Goal: Task Accomplishment & Management: Complete application form

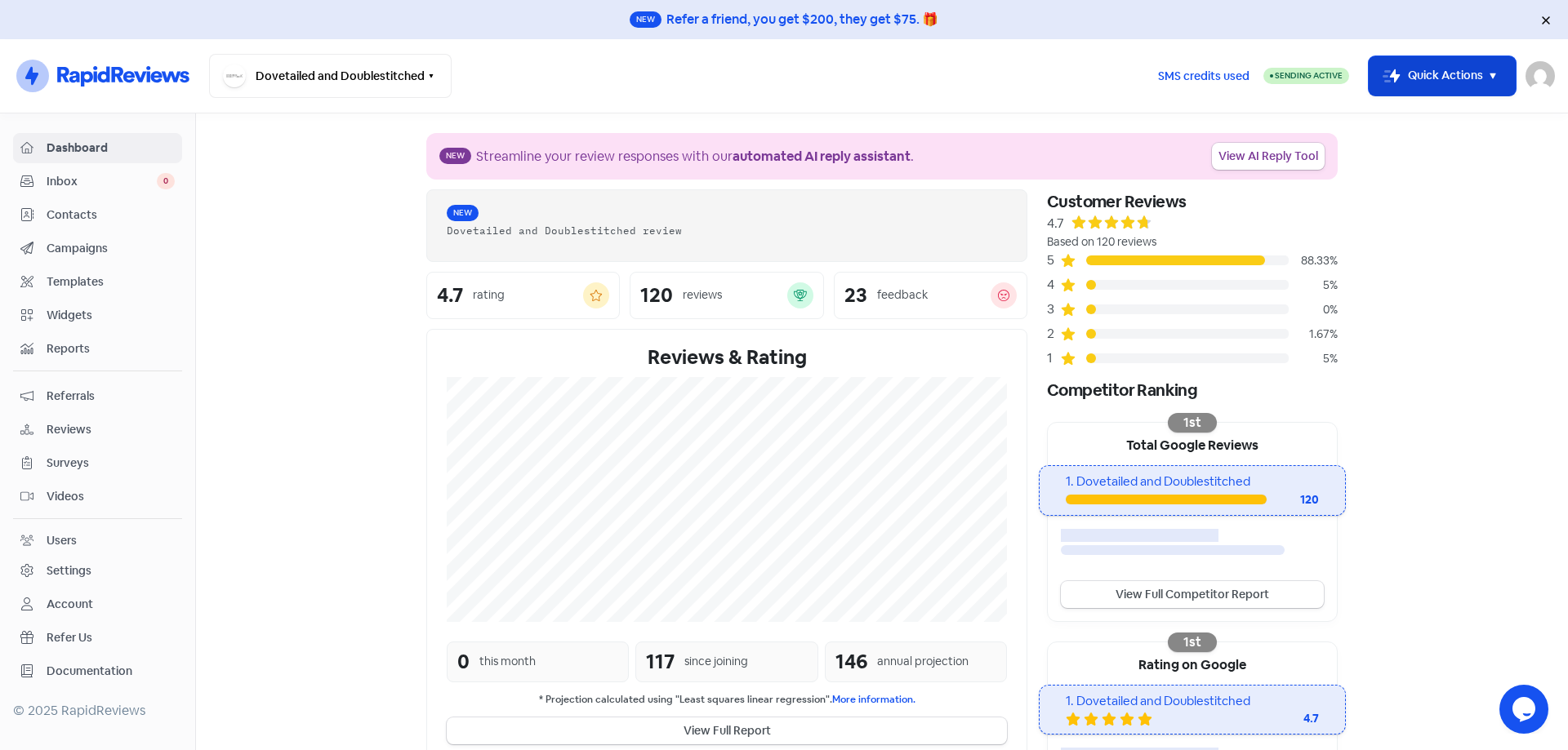
click at [1475, 72] on button "Icon For Thunder-move Quick Actions" at bounding box center [1442, 76] width 147 height 39
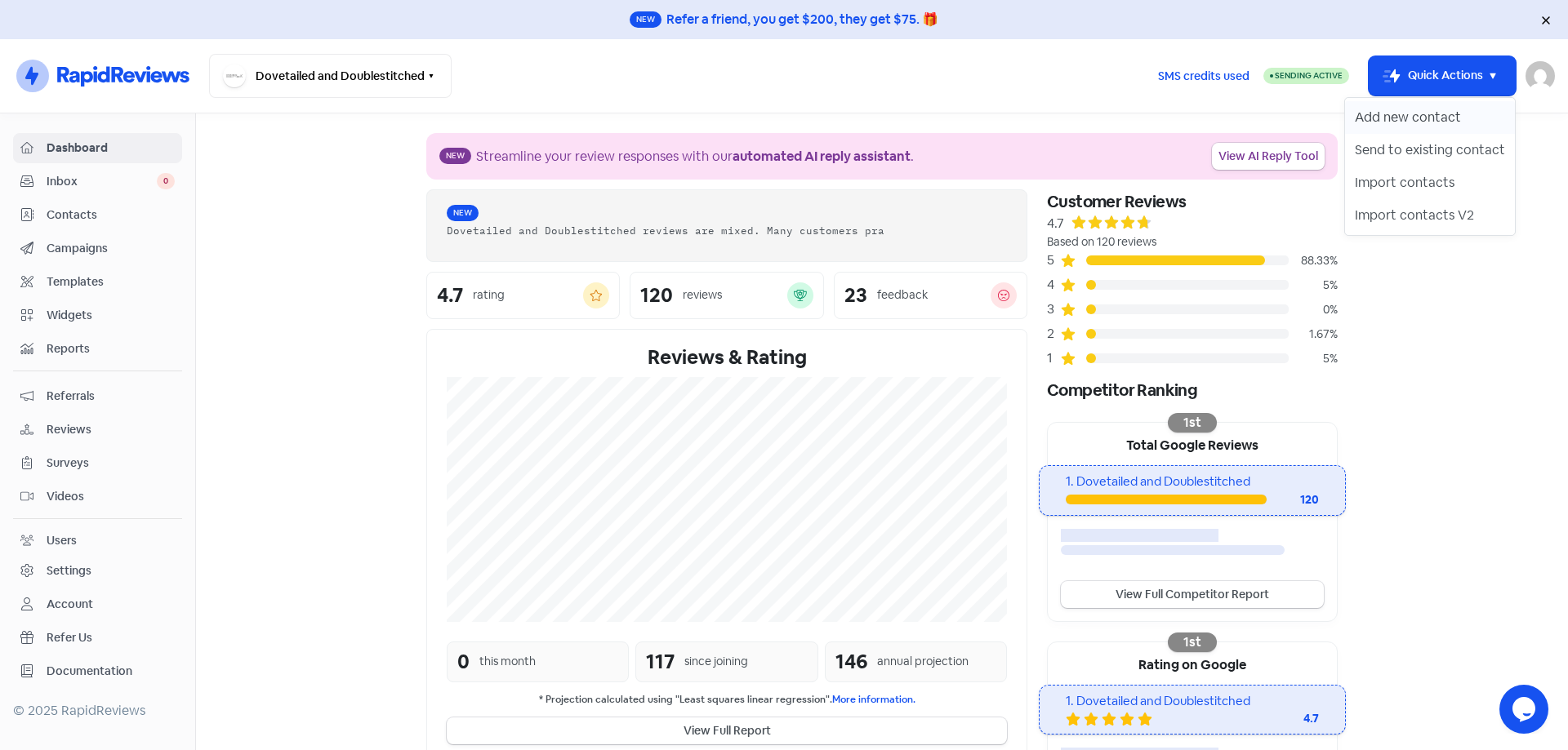
click at [1450, 114] on button "Add new contact" at bounding box center [1430, 118] width 170 height 32
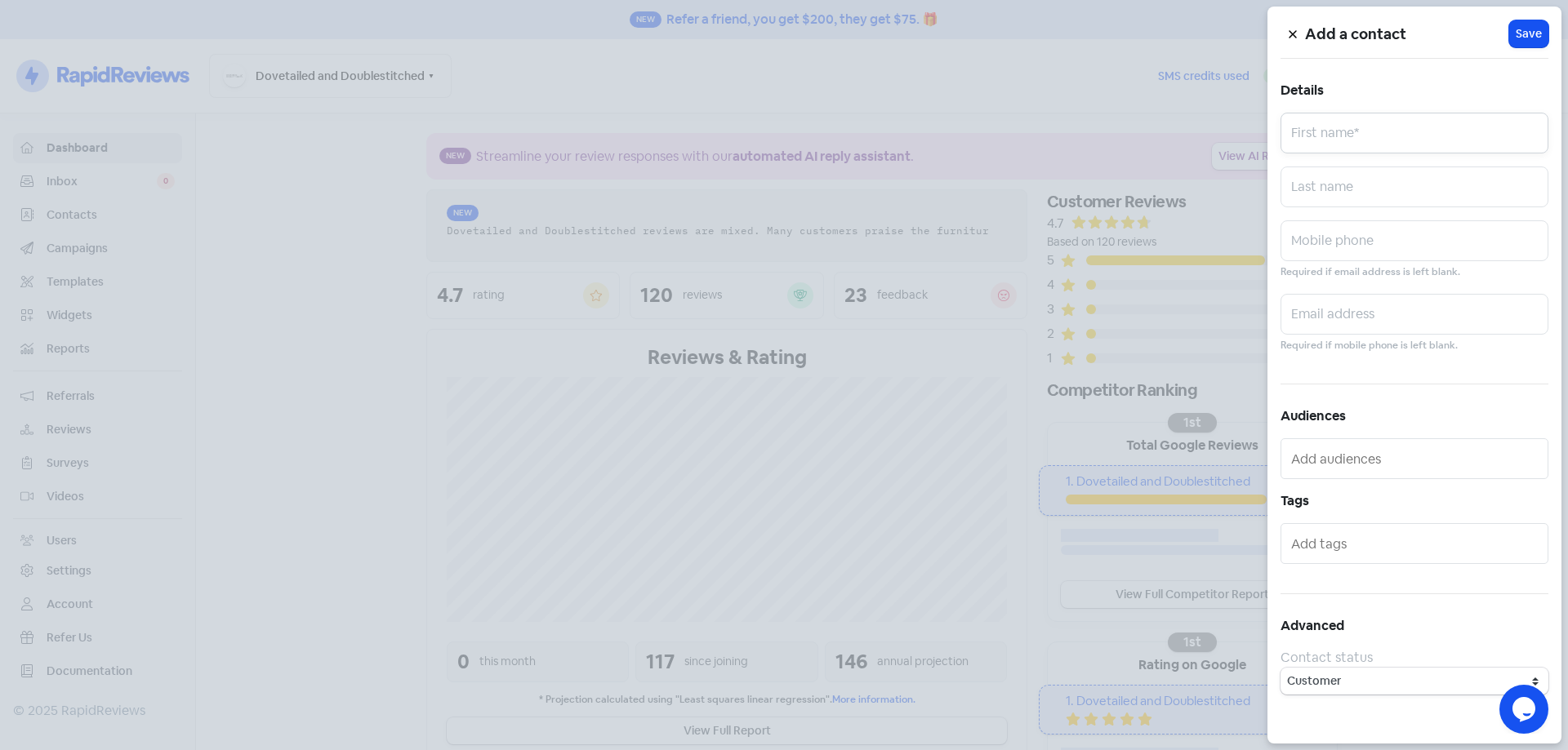
click at [1436, 148] on input "text" at bounding box center [1414, 133] width 268 height 41
paste input "[US_STATE]"
type input "[US_STATE]"
click at [1338, 255] on input "text" at bounding box center [1414, 241] width 268 height 41
paste input "427259688"
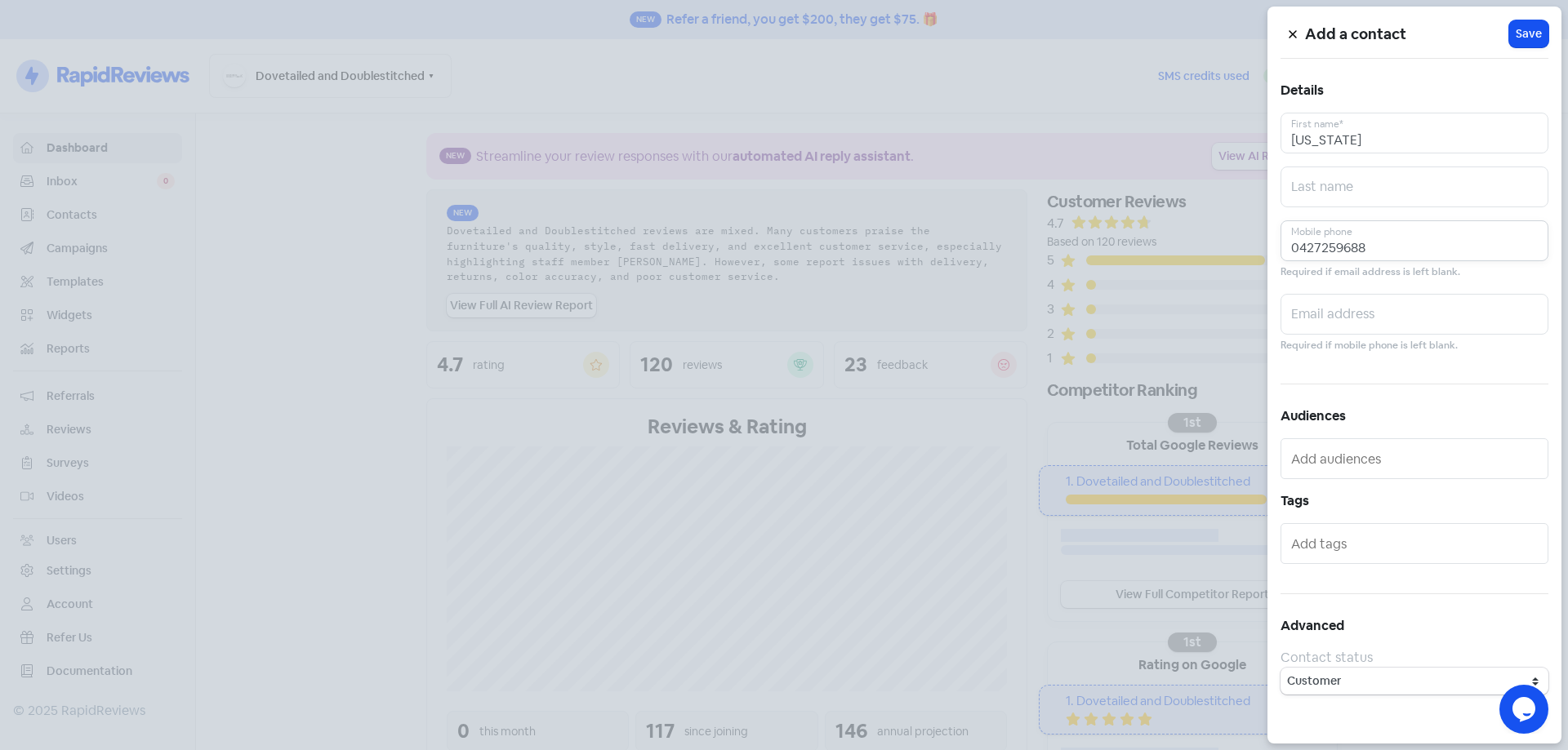
type input "0427259688"
click at [1345, 326] on input "text" at bounding box center [1414, 314] width 268 height 41
paste input "[EMAIL_ADDRESS][DOMAIN_NAME]"
type input "[EMAIL_ADDRESS][DOMAIN_NAME]"
click at [1532, 43] on button "Icon For Loading Save" at bounding box center [1529, 34] width 39 height 27
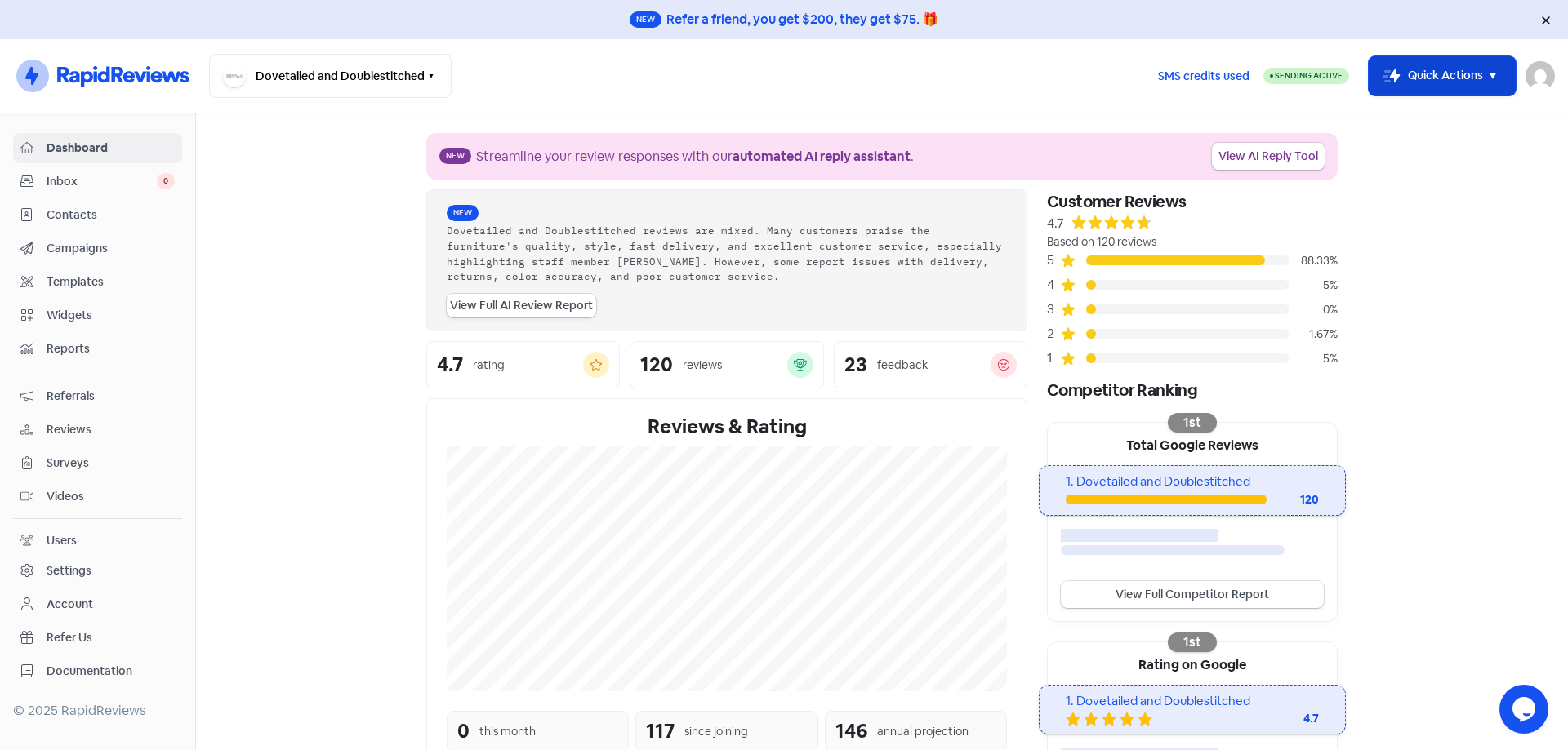
click at [1501, 80] on icon "button" at bounding box center [1492, 75] width 20 height 20
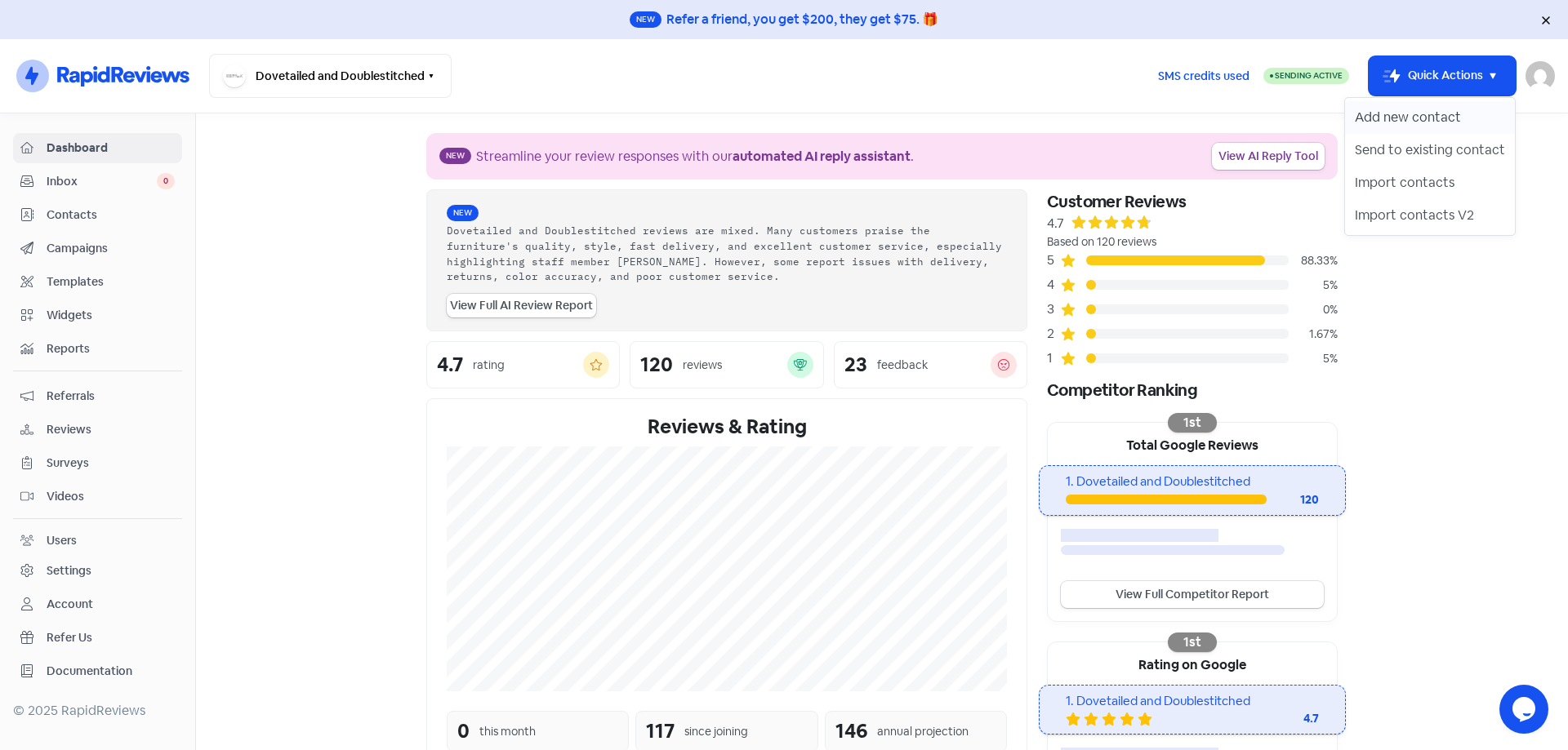
click at [1449, 120] on button "Add new contact" at bounding box center [1430, 118] width 170 height 32
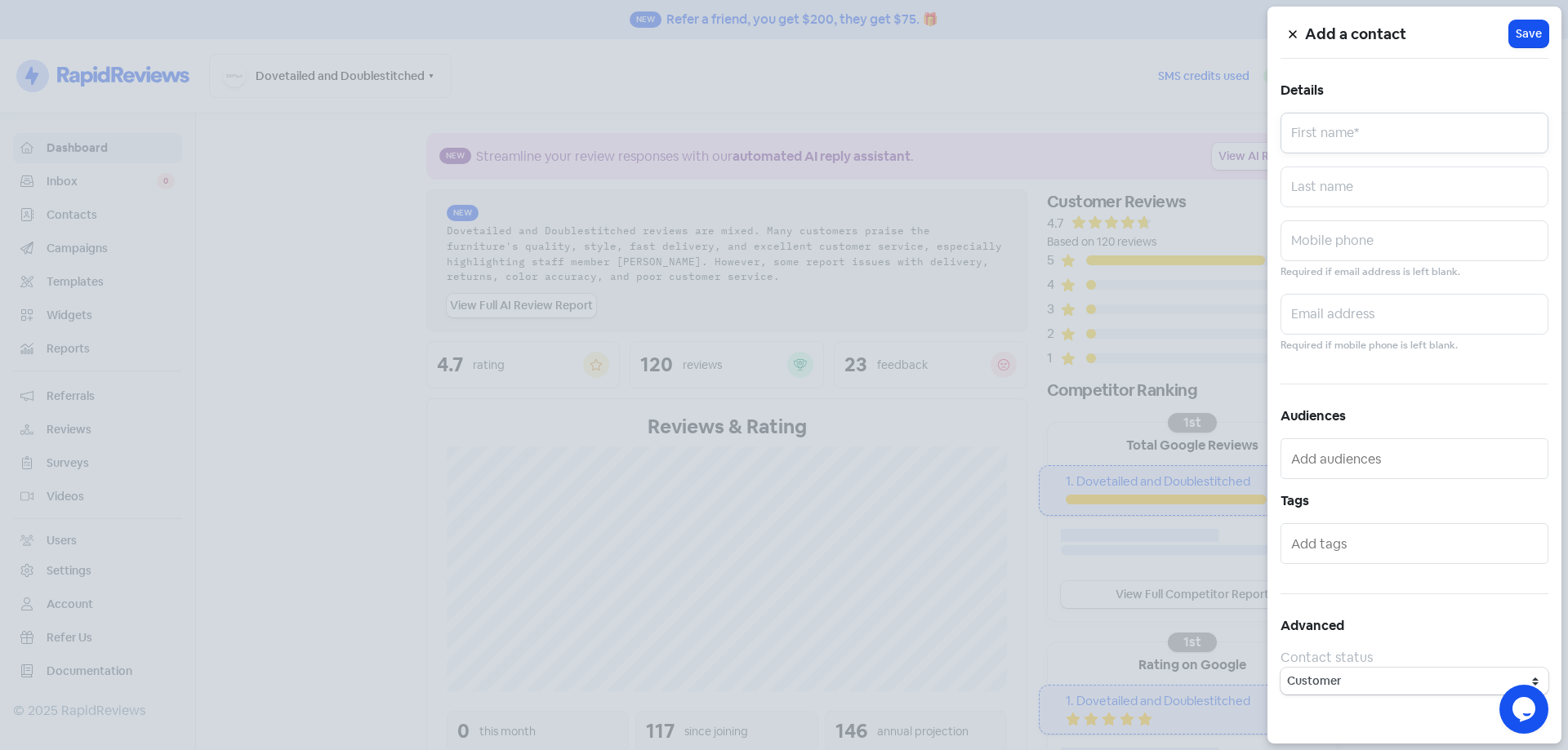
click at [1430, 133] on input "text" at bounding box center [1414, 133] width 268 height 41
paste input "[PERSON_NAME]"
type input "[PERSON_NAME]"
click at [1355, 247] on input "text" at bounding box center [1414, 241] width 268 height 41
paste input "0414448449"
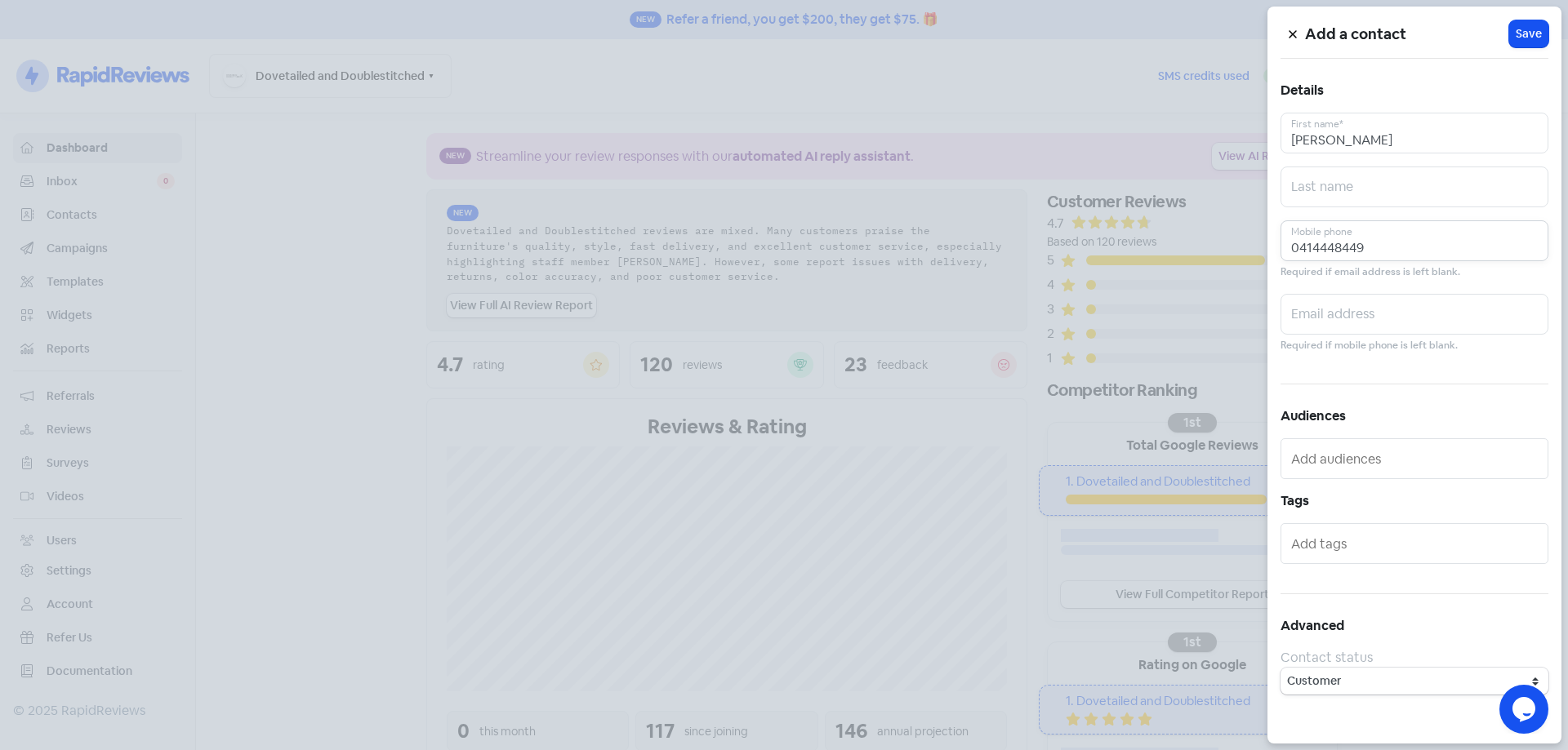
type input "0414448449"
click at [1367, 309] on input "text" at bounding box center [1414, 314] width 268 height 41
paste input "[EMAIL_ADDRESS][DOMAIN_NAME]"
type input "[EMAIL_ADDRESS][DOMAIN_NAME]"
click at [1518, 42] on span "Save" at bounding box center [1528, 34] width 26 height 17
